Goal: Go to known website: Access a specific website the user already knows

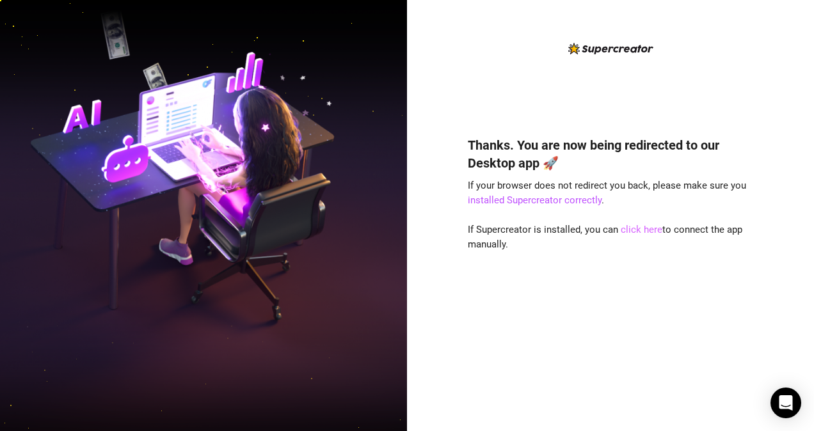
click at [646, 232] on link "click here" at bounding box center [642, 230] width 42 height 12
click at [641, 228] on link "click here" at bounding box center [642, 230] width 42 height 12
